Goal: Task Accomplishment & Management: Complete application form

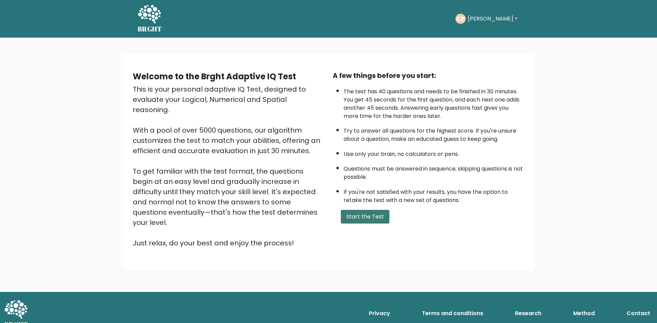
click at [358, 217] on button "Start the Test" at bounding box center [365, 217] width 49 height 14
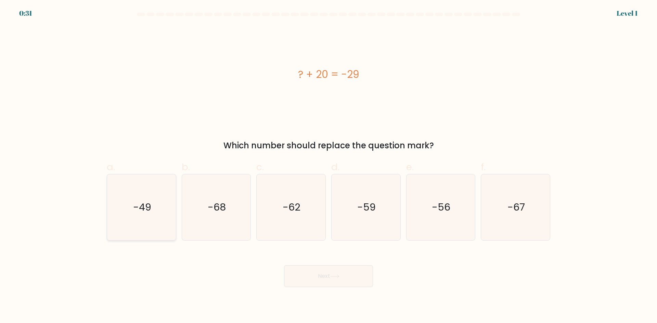
click at [146, 211] on text "-49" at bounding box center [142, 207] width 18 height 14
click at [328, 166] on input "a. -49" at bounding box center [328, 164] width 0 height 4
radio input "true"
click at [314, 273] on button "Next" at bounding box center [328, 276] width 89 height 22
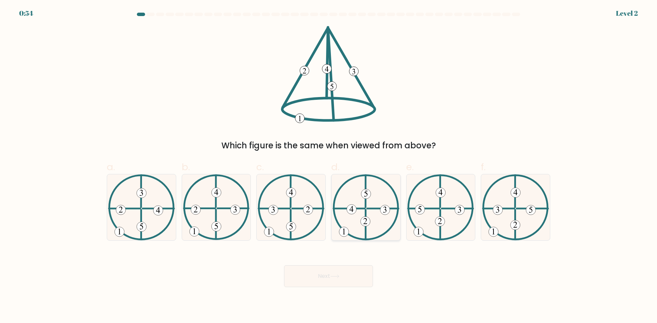
click at [364, 228] on icon at bounding box center [365, 207] width 67 height 66
click at [329, 166] on input "d." at bounding box center [328, 164] width 0 height 4
radio input "true"
click at [338, 280] on button "Next" at bounding box center [328, 276] width 89 height 22
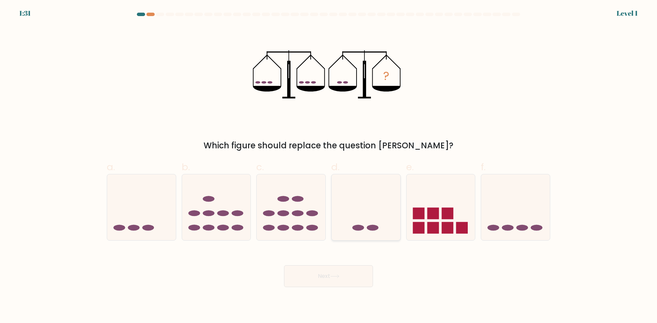
click at [361, 223] on icon at bounding box center [365, 207] width 69 height 57
click at [329, 166] on input "d." at bounding box center [328, 164] width 0 height 4
radio input "true"
click at [339, 275] on icon at bounding box center [334, 277] width 9 height 4
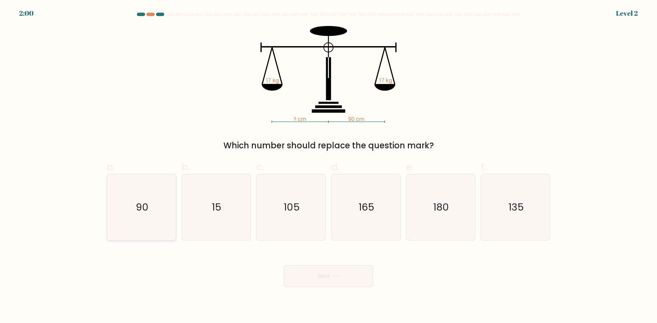
drag, startPoint x: 156, startPoint y: 214, endPoint x: 160, endPoint y: 219, distance: 6.5
click at [156, 214] on icon "90" at bounding box center [141, 207] width 66 height 66
click at [328, 166] on input "a. 90" at bounding box center [328, 164] width 0 height 4
radio input "true"
click at [334, 277] on icon at bounding box center [334, 277] width 9 height 4
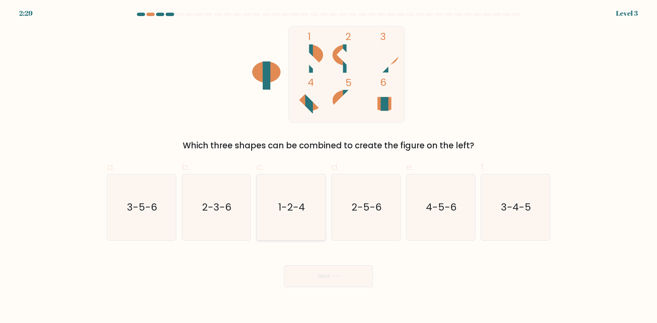
click at [289, 203] on text "1-2-4" at bounding box center [291, 207] width 27 height 14
click at [328, 166] on input "c. 1-2-4" at bounding box center [328, 164] width 0 height 4
radio input "true"
click at [321, 280] on button "Next" at bounding box center [328, 276] width 89 height 22
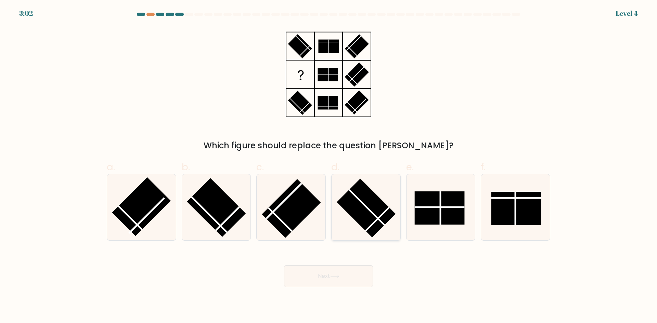
click at [355, 207] on rect at bounding box center [366, 208] width 59 height 59
click at [329, 166] on input "d." at bounding box center [328, 164] width 0 height 4
radio input "true"
click at [339, 278] on icon at bounding box center [334, 277] width 9 height 4
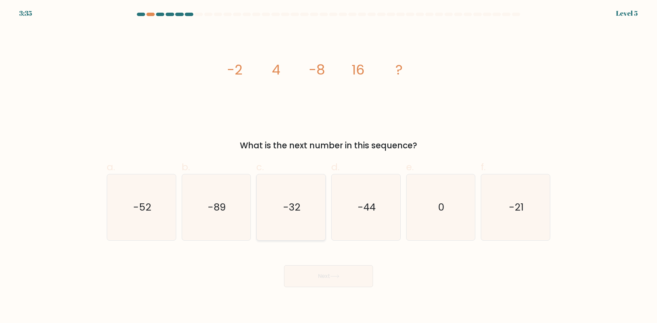
click at [294, 219] on icon "-32" at bounding box center [291, 207] width 66 height 66
click at [328, 166] on input "c. -32" at bounding box center [328, 164] width 0 height 4
radio input "true"
click at [334, 272] on button "Next" at bounding box center [328, 276] width 89 height 22
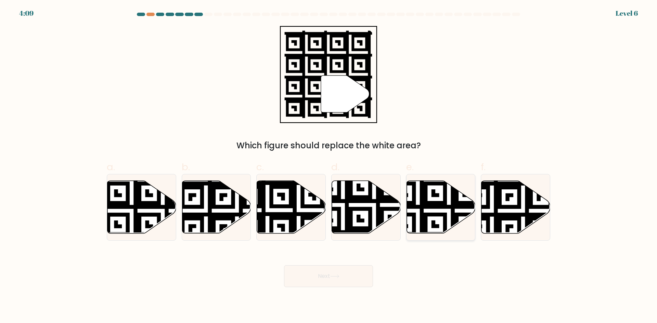
click at [441, 220] on icon at bounding box center [440, 207] width 69 height 53
click at [329, 166] on input "e." at bounding box center [328, 164] width 0 height 4
radio input "true"
click at [334, 273] on button "Next" at bounding box center [328, 276] width 89 height 22
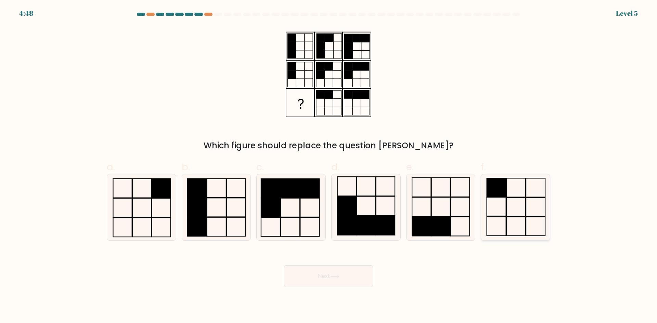
click at [498, 189] on rect at bounding box center [496, 187] width 19 height 19
click at [329, 166] on input "f." at bounding box center [328, 164] width 0 height 4
radio input "true"
click at [326, 278] on button "Next" at bounding box center [328, 276] width 89 height 22
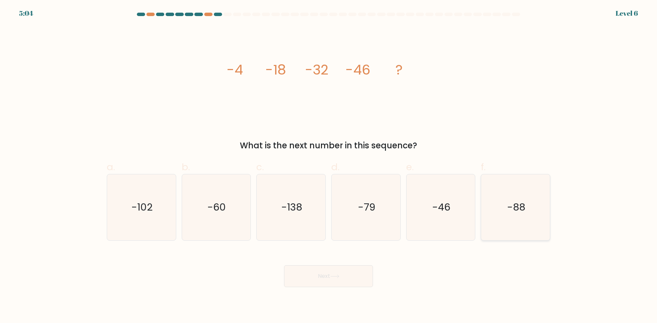
click at [501, 217] on icon "-88" at bounding box center [515, 207] width 66 height 66
click at [329, 166] on input "f. -88" at bounding box center [328, 164] width 0 height 4
radio input "true"
click at [318, 273] on button "Next" at bounding box center [328, 276] width 89 height 22
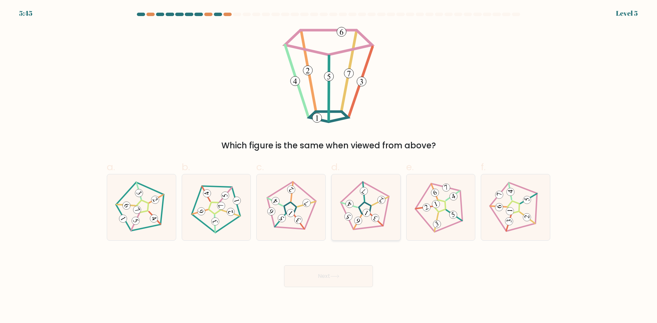
click at [372, 216] on 674 at bounding box center [375, 218] width 11 height 11
click at [329, 166] on input "d." at bounding box center [328, 164] width 0 height 4
radio input "true"
click at [325, 281] on button "Next" at bounding box center [328, 276] width 89 height 22
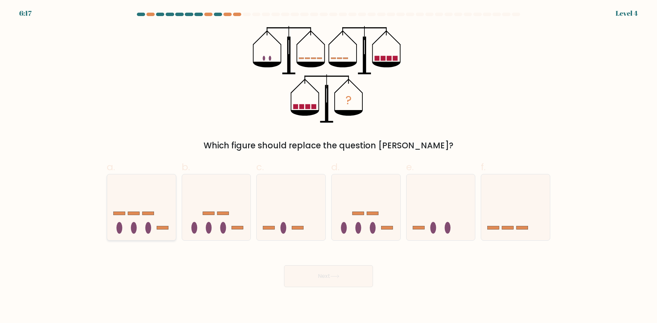
click at [147, 225] on ellipse at bounding box center [148, 228] width 6 height 12
click at [328, 166] on input "a." at bounding box center [328, 164] width 0 height 4
radio input "true"
click at [327, 276] on button "Next" at bounding box center [328, 276] width 89 height 22
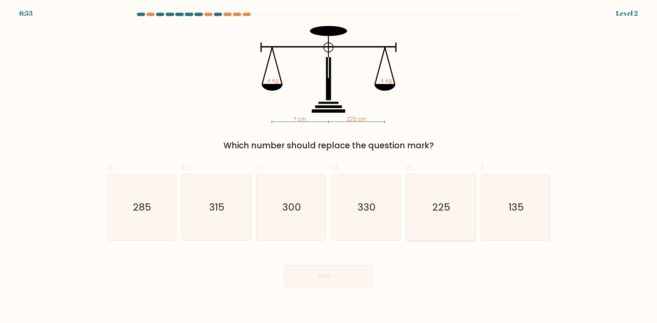
drag, startPoint x: 431, startPoint y: 207, endPoint x: 389, endPoint y: 251, distance: 61.0
click at [430, 208] on icon "225" at bounding box center [440, 207] width 66 height 66
click at [329, 166] on input "e. 225" at bounding box center [328, 164] width 0 height 4
radio input "true"
click at [334, 272] on button "Next" at bounding box center [328, 276] width 89 height 22
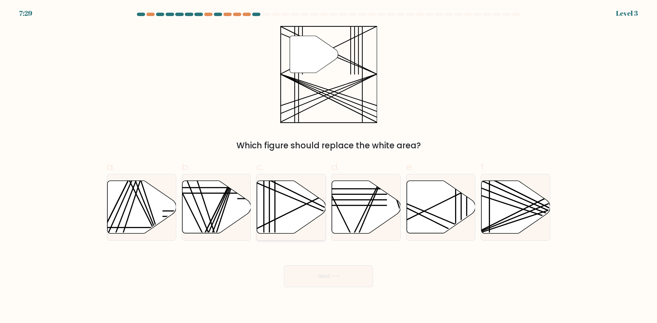
click at [293, 210] on line at bounding box center [311, 201] width 137 height 68
click at [328, 166] on input "c." at bounding box center [328, 164] width 0 height 4
radio input "true"
click at [339, 276] on icon at bounding box center [334, 276] width 8 height 3
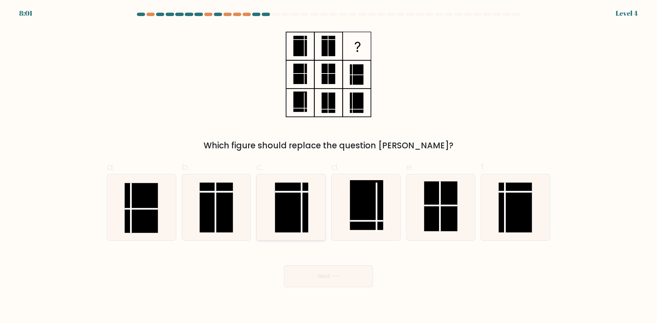
click at [274, 211] on icon at bounding box center [291, 207] width 66 height 66
click at [328, 166] on input "c." at bounding box center [328, 164] width 0 height 4
radio input "true"
click at [339, 271] on button "Next" at bounding box center [328, 276] width 89 height 22
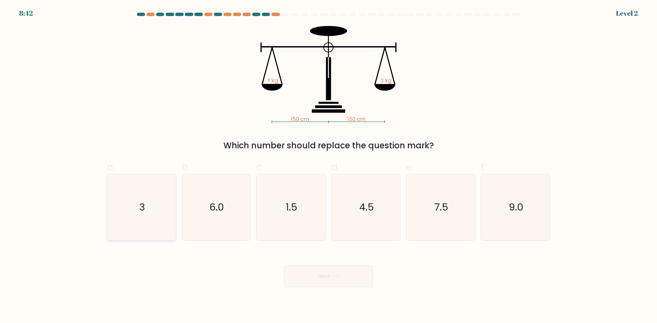
click at [130, 211] on icon "3" at bounding box center [141, 207] width 66 height 66
click at [328, 166] on input "a. 3" at bounding box center [328, 164] width 0 height 4
radio input "true"
click at [306, 271] on button "Next" at bounding box center [328, 276] width 89 height 22
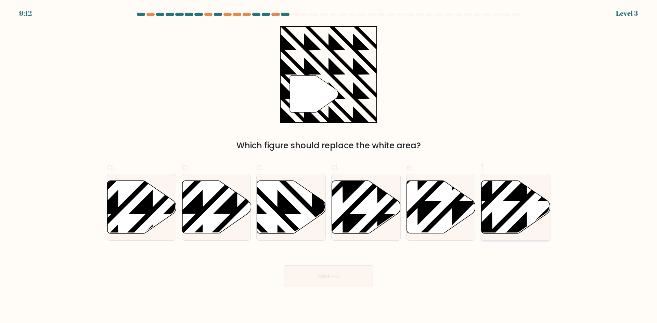
click at [528, 210] on icon at bounding box center [515, 207] width 69 height 53
click at [329, 166] on input "f." at bounding box center [328, 164] width 0 height 4
radio input "true"
click at [305, 282] on button "Next" at bounding box center [328, 276] width 89 height 22
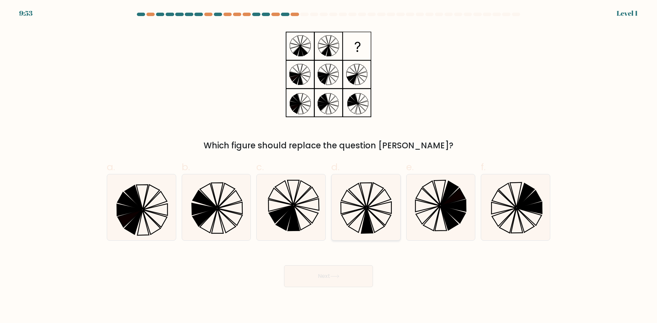
click at [363, 209] on icon at bounding box center [353, 216] width 24 height 17
click at [329, 166] on input "d." at bounding box center [328, 164] width 0 height 4
radio input "true"
click at [304, 274] on button "Next" at bounding box center [328, 276] width 89 height 22
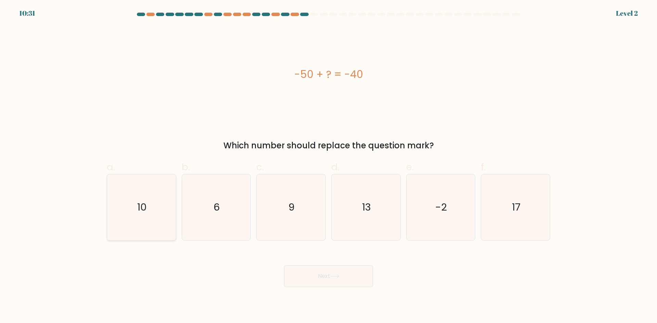
click at [126, 214] on icon "10" at bounding box center [141, 207] width 66 height 66
click at [328, 166] on input "a. 10" at bounding box center [328, 164] width 0 height 4
radio input "true"
click at [349, 279] on button "Next" at bounding box center [328, 276] width 89 height 22
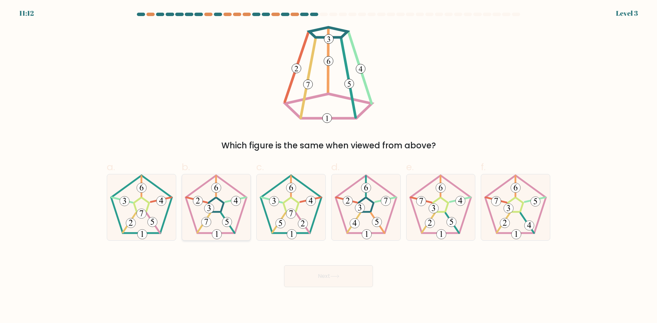
click at [217, 217] on icon at bounding box center [216, 207] width 66 height 66
click at [328, 166] on input "b." at bounding box center [328, 164] width 0 height 4
radio input "true"
click at [298, 280] on button "Next" at bounding box center [328, 276] width 89 height 22
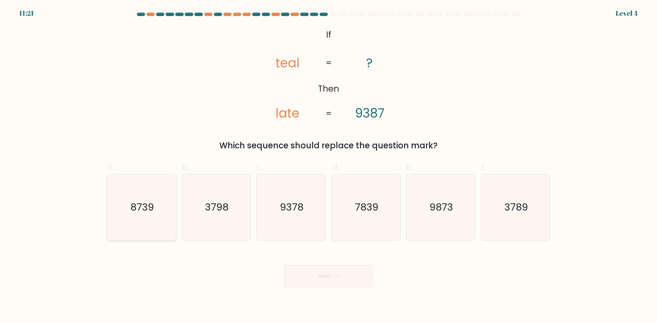
click at [156, 214] on icon "8739" at bounding box center [141, 207] width 66 height 66
click at [328, 166] on input "a. 8739" at bounding box center [328, 164] width 0 height 4
radio input "true"
click at [331, 273] on button "Next" at bounding box center [328, 276] width 89 height 22
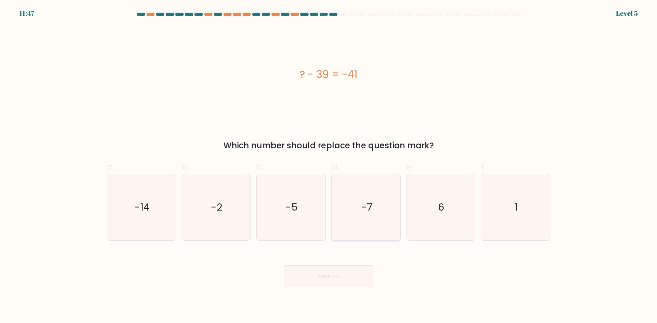
click at [363, 208] on text "-7" at bounding box center [366, 207] width 11 height 14
click at [329, 166] on input "d. -7" at bounding box center [328, 164] width 0 height 4
radio input "true"
click at [342, 271] on button "Next" at bounding box center [328, 276] width 89 height 22
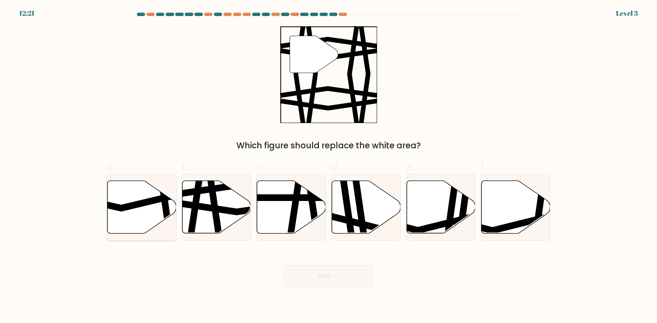
click at [145, 221] on icon at bounding box center [141, 207] width 69 height 53
click at [328, 166] on input "a." at bounding box center [328, 164] width 0 height 4
radio input "true"
click at [328, 277] on button "Next" at bounding box center [328, 276] width 89 height 22
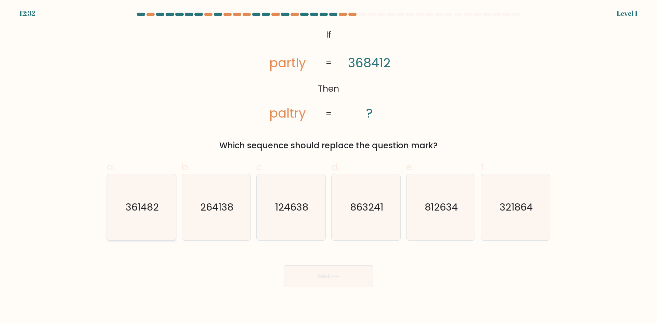
click at [138, 208] on text "361482" at bounding box center [142, 207] width 33 height 14
click at [328, 166] on input "a. 361482" at bounding box center [328, 164] width 0 height 4
radio input "true"
click at [328, 272] on button "Next" at bounding box center [328, 276] width 89 height 22
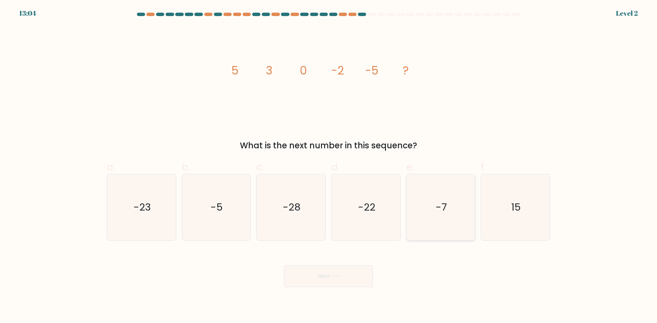
click at [455, 214] on icon "-7" at bounding box center [440, 207] width 66 height 66
click at [329, 166] on input "e. -7" at bounding box center [328, 164] width 0 height 4
radio input "true"
click at [344, 270] on button "Next" at bounding box center [328, 276] width 89 height 22
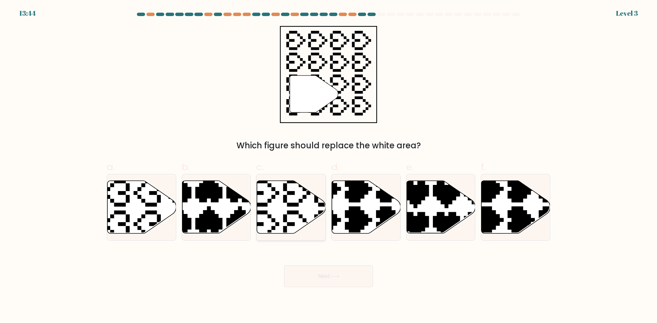
click at [295, 212] on icon at bounding box center [312, 177] width 121 height 121
click at [328, 166] on input "c." at bounding box center [328, 164] width 0 height 4
radio input "true"
click at [348, 279] on button "Next" at bounding box center [328, 276] width 89 height 22
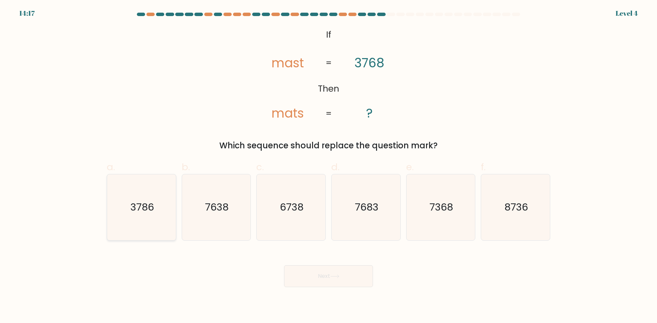
click at [146, 207] on text "3786" at bounding box center [142, 207] width 24 height 14
click at [328, 166] on input "a. 3786" at bounding box center [328, 164] width 0 height 4
radio input "true"
click at [335, 274] on button "Next" at bounding box center [328, 276] width 89 height 22
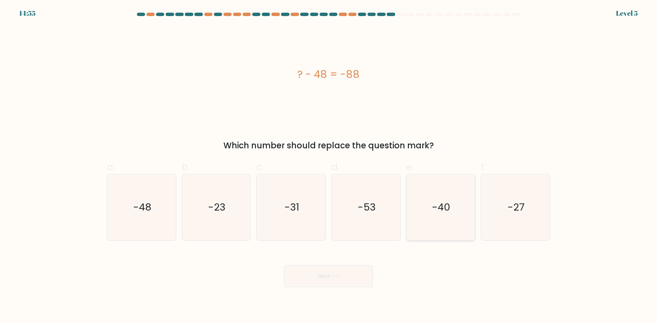
click at [434, 211] on text "-40" at bounding box center [441, 207] width 18 height 14
click at [329, 166] on input "e. -40" at bounding box center [328, 164] width 0 height 4
radio input "true"
click at [319, 275] on button "Next" at bounding box center [328, 276] width 89 height 22
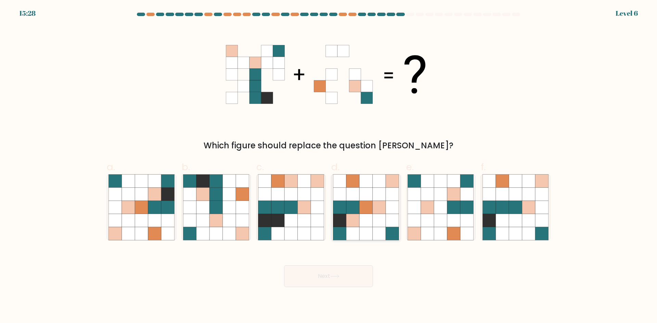
click at [365, 226] on icon at bounding box center [365, 220] width 13 height 13
click at [329, 166] on input "d." at bounding box center [328, 164] width 0 height 4
radio input "true"
click at [326, 277] on button "Next" at bounding box center [328, 276] width 89 height 22
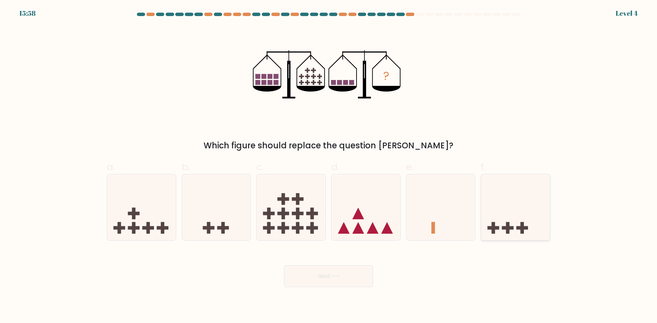
click at [506, 209] on icon at bounding box center [515, 207] width 69 height 57
click at [329, 166] on input "f." at bounding box center [328, 164] width 0 height 4
radio input "true"
click at [293, 274] on button "Next" at bounding box center [328, 276] width 89 height 22
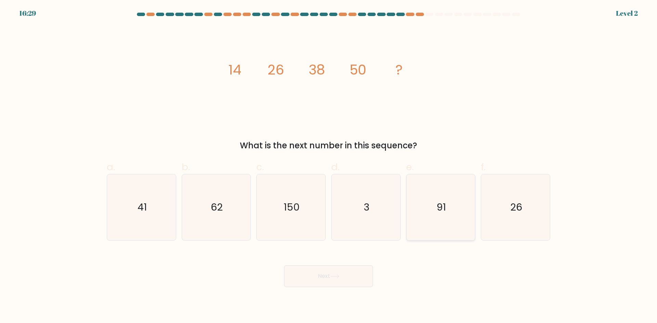
click at [437, 201] on text "91" at bounding box center [440, 207] width 9 height 14
click at [329, 166] on input "e. 91" at bounding box center [328, 164] width 0 height 4
radio input "true"
click at [323, 273] on button "Next" at bounding box center [328, 276] width 89 height 22
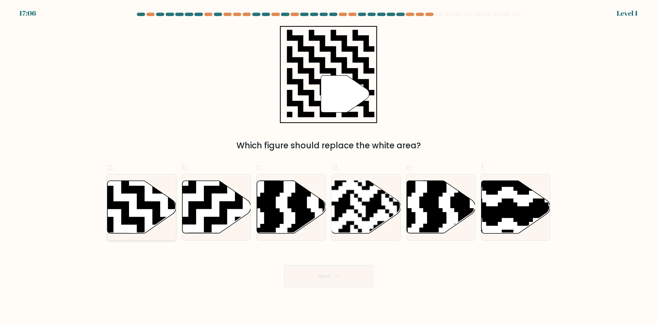
click at [127, 207] on icon at bounding box center [121, 178] width 125 height 125
click at [328, 166] on input "a." at bounding box center [328, 164] width 0 height 4
radio input "true"
click at [342, 283] on button "Next" at bounding box center [328, 276] width 89 height 22
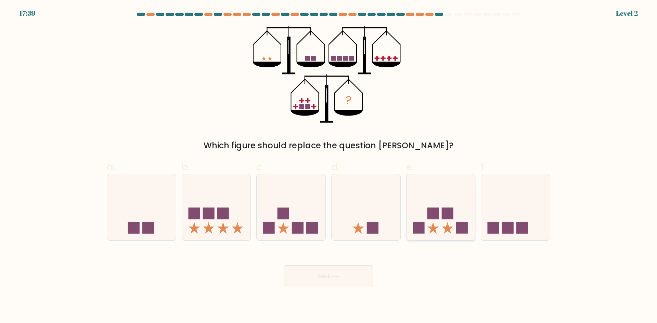
click at [450, 220] on icon at bounding box center [440, 207] width 69 height 57
click at [329, 166] on input "e." at bounding box center [328, 164] width 0 height 4
radio input "true"
click at [332, 277] on icon at bounding box center [334, 277] width 9 height 4
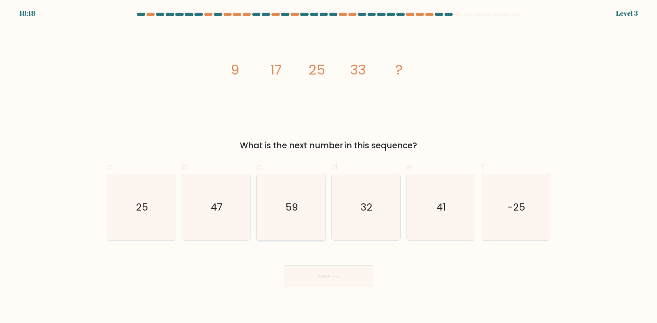
click at [293, 207] on text "59" at bounding box center [291, 207] width 13 height 14
click at [328, 166] on input "c. 59" at bounding box center [328, 164] width 0 height 4
radio input "true"
click at [323, 282] on button "Next" at bounding box center [328, 276] width 89 height 22
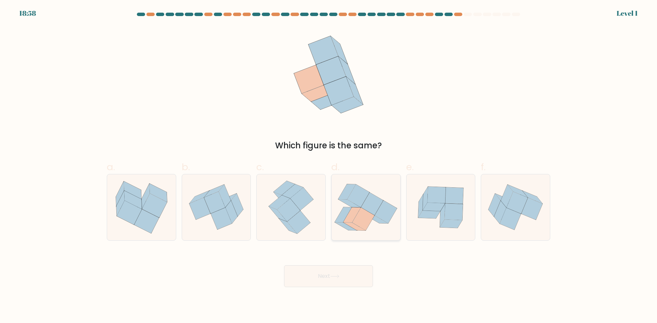
click at [367, 219] on icon at bounding box center [363, 219] width 22 height 23
click at [329, 166] on input "d." at bounding box center [328, 164] width 0 height 4
radio input "true"
click at [319, 283] on button "Next" at bounding box center [328, 276] width 89 height 22
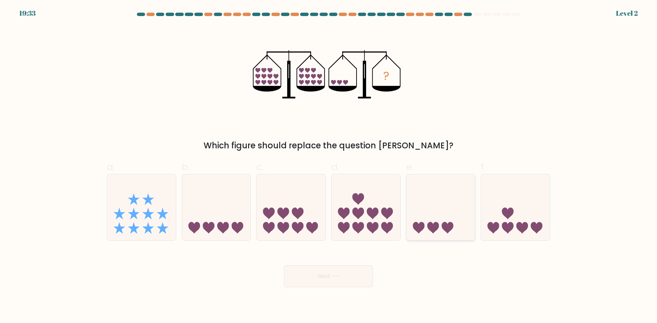
click at [431, 230] on icon at bounding box center [433, 228] width 12 height 12
click at [329, 166] on input "e." at bounding box center [328, 164] width 0 height 4
radio input "true"
click at [327, 271] on button "Next" at bounding box center [328, 276] width 89 height 22
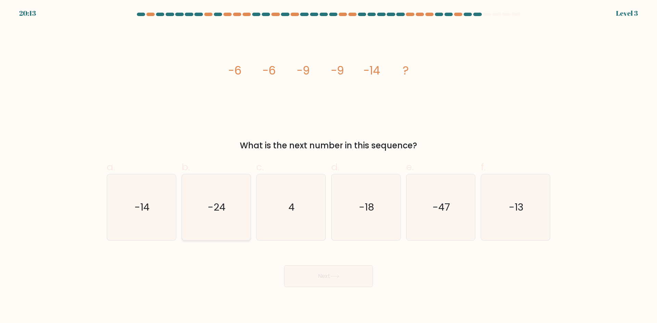
drag, startPoint x: 193, startPoint y: 219, endPoint x: 200, endPoint y: 221, distance: 6.7
click at [196, 219] on icon "-24" at bounding box center [216, 207] width 66 height 66
click at [328, 166] on input "b. -24" at bounding box center [328, 164] width 0 height 4
radio input "true"
click at [314, 280] on button "Next" at bounding box center [328, 276] width 89 height 22
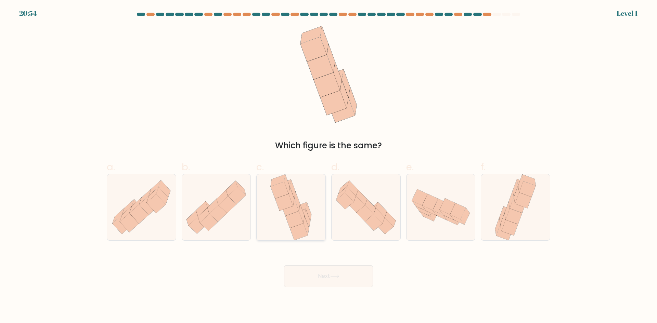
click at [296, 219] on icon at bounding box center [295, 219] width 18 height 17
click at [328, 166] on input "c." at bounding box center [328, 164] width 0 height 4
radio input "true"
click at [300, 272] on button "Next" at bounding box center [328, 276] width 89 height 22
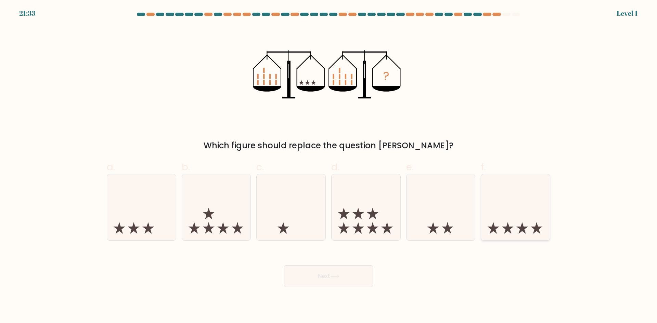
click at [511, 229] on icon at bounding box center [508, 228] width 12 height 12
click at [329, 166] on input "f." at bounding box center [328, 164] width 0 height 4
radio input "true"
click at [154, 227] on icon at bounding box center [141, 207] width 69 height 57
click at [328, 166] on input "a." at bounding box center [328, 164] width 0 height 4
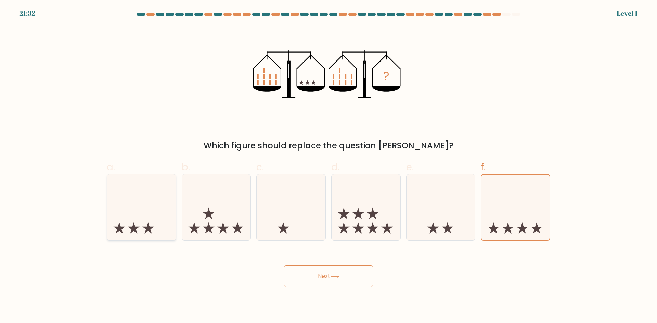
radio input "true"
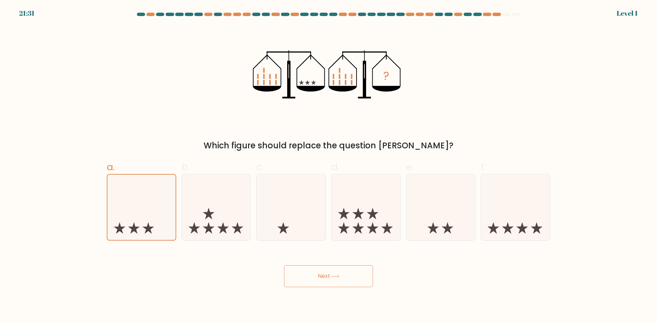
click at [314, 271] on button "Next" at bounding box center [328, 276] width 89 height 22
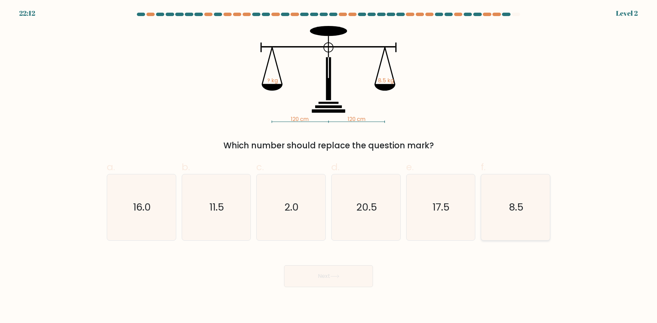
click at [525, 208] on icon "8.5" at bounding box center [515, 207] width 66 height 66
click at [329, 166] on input "f. 8.5" at bounding box center [328, 164] width 0 height 4
radio input "true"
click at [343, 273] on button "Next" at bounding box center [328, 276] width 89 height 22
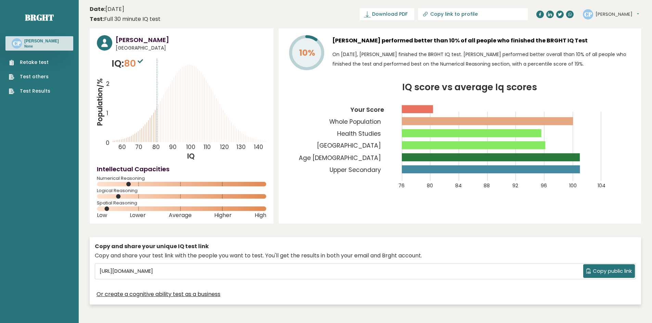
click at [624, 13] on button "[PERSON_NAME]" at bounding box center [616, 14] width 43 height 7
click at [308, 19] on header "Date: [DATE] Test: Full 30 minute IQ test Download PDF Downloading... Downloadi…" at bounding box center [365, 14] width 551 height 22
click at [626, 14] on button "[PERSON_NAME]" at bounding box center [616, 14] width 43 height 7
click at [618, 37] on link "Profile" at bounding box center [613, 35] width 35 height 10
